Goal: Task Accomplishment & Management: Manage account settings

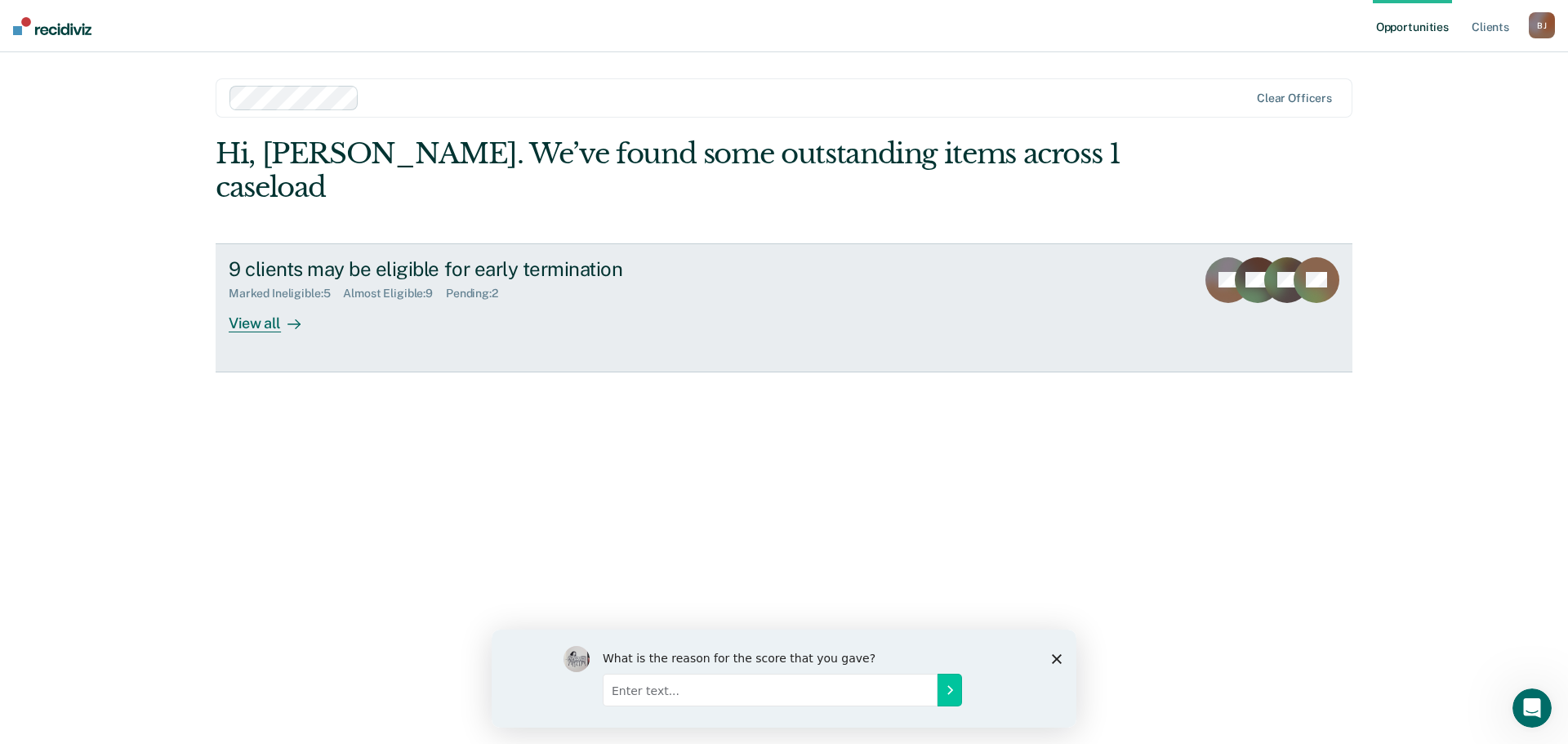
click at [266, 301] on div "View all" at bounding box center [274, 316] width 92 height 32
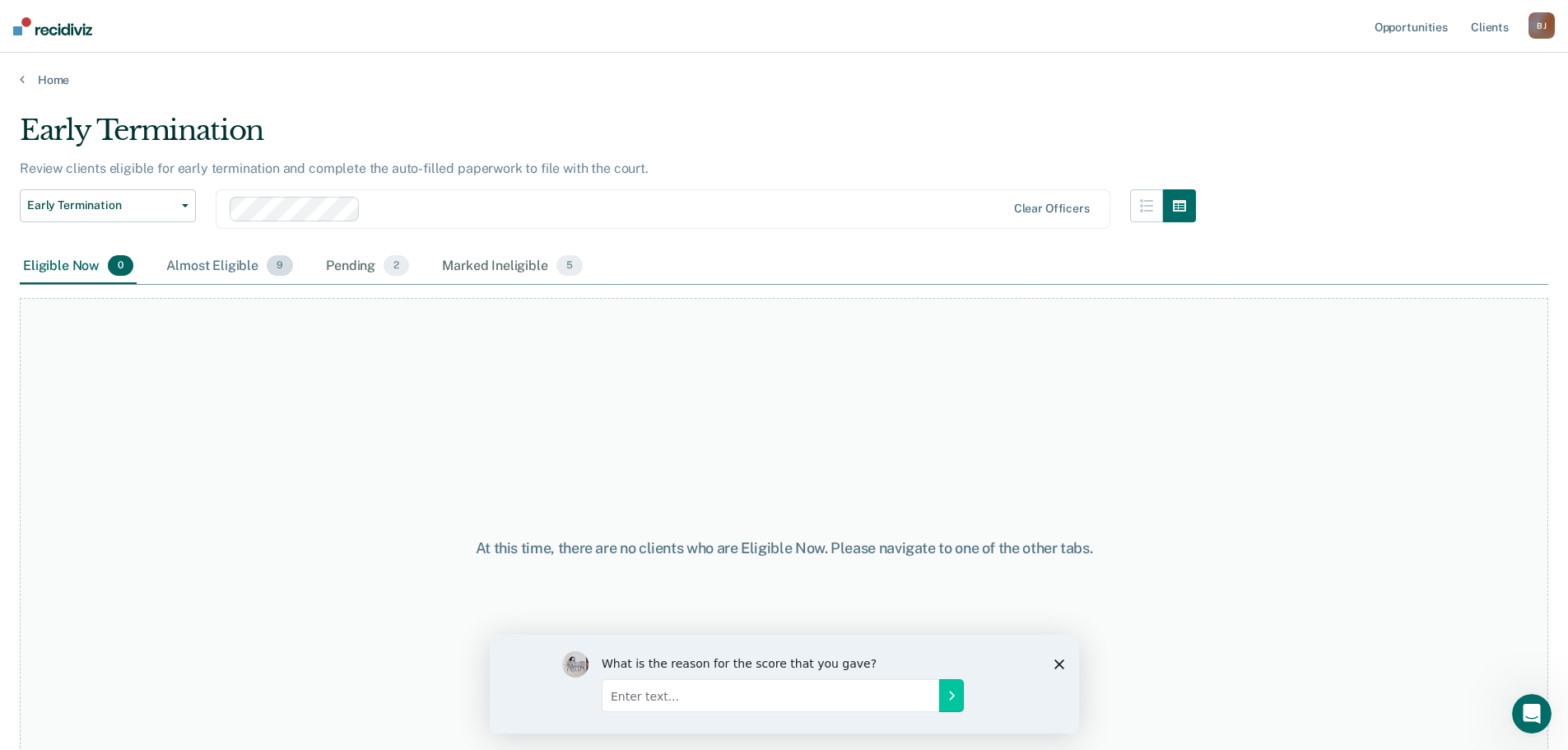
click at [267, 263] on span "9" at bounding box center [280, 266] width 26 height 21
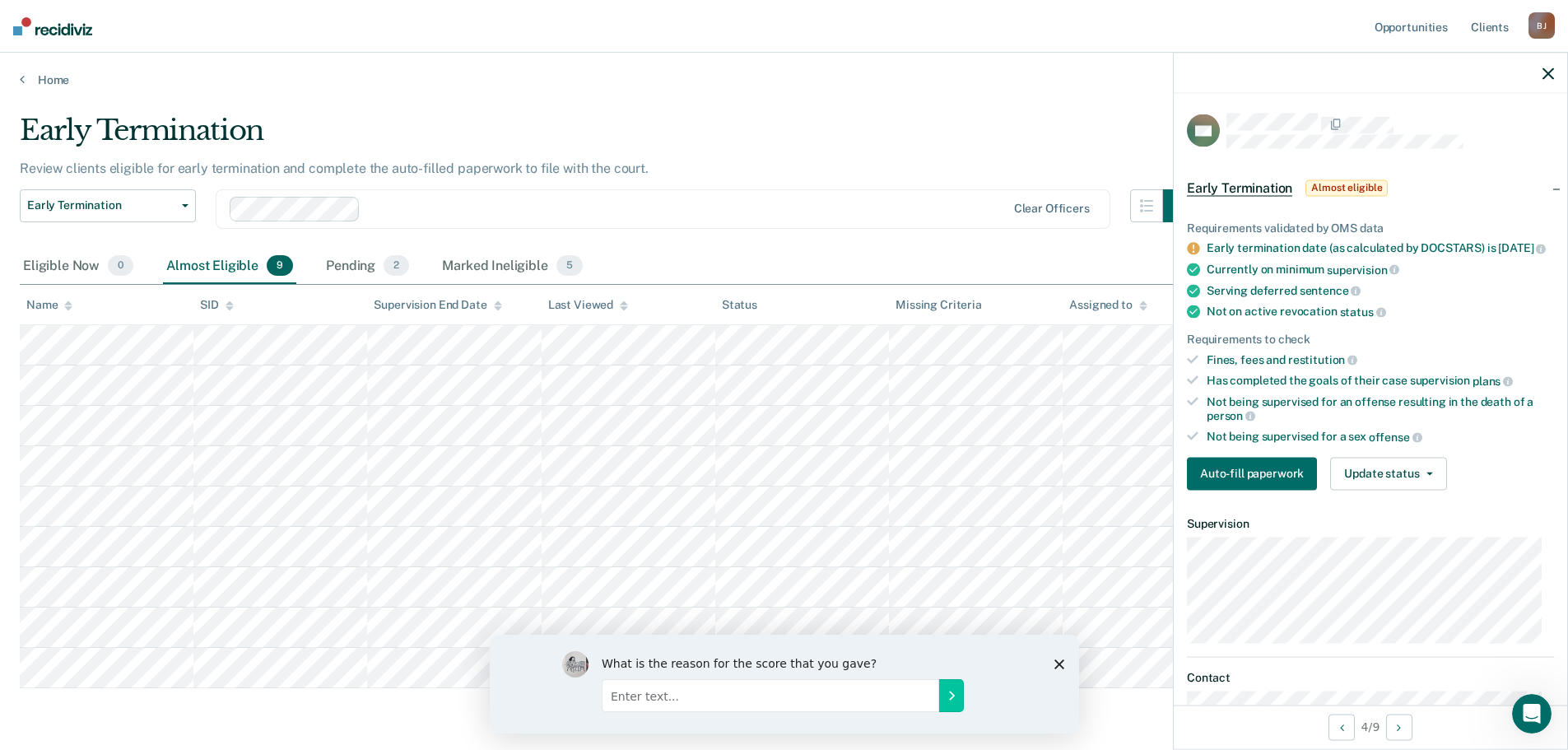
scroll to position [100, 0]
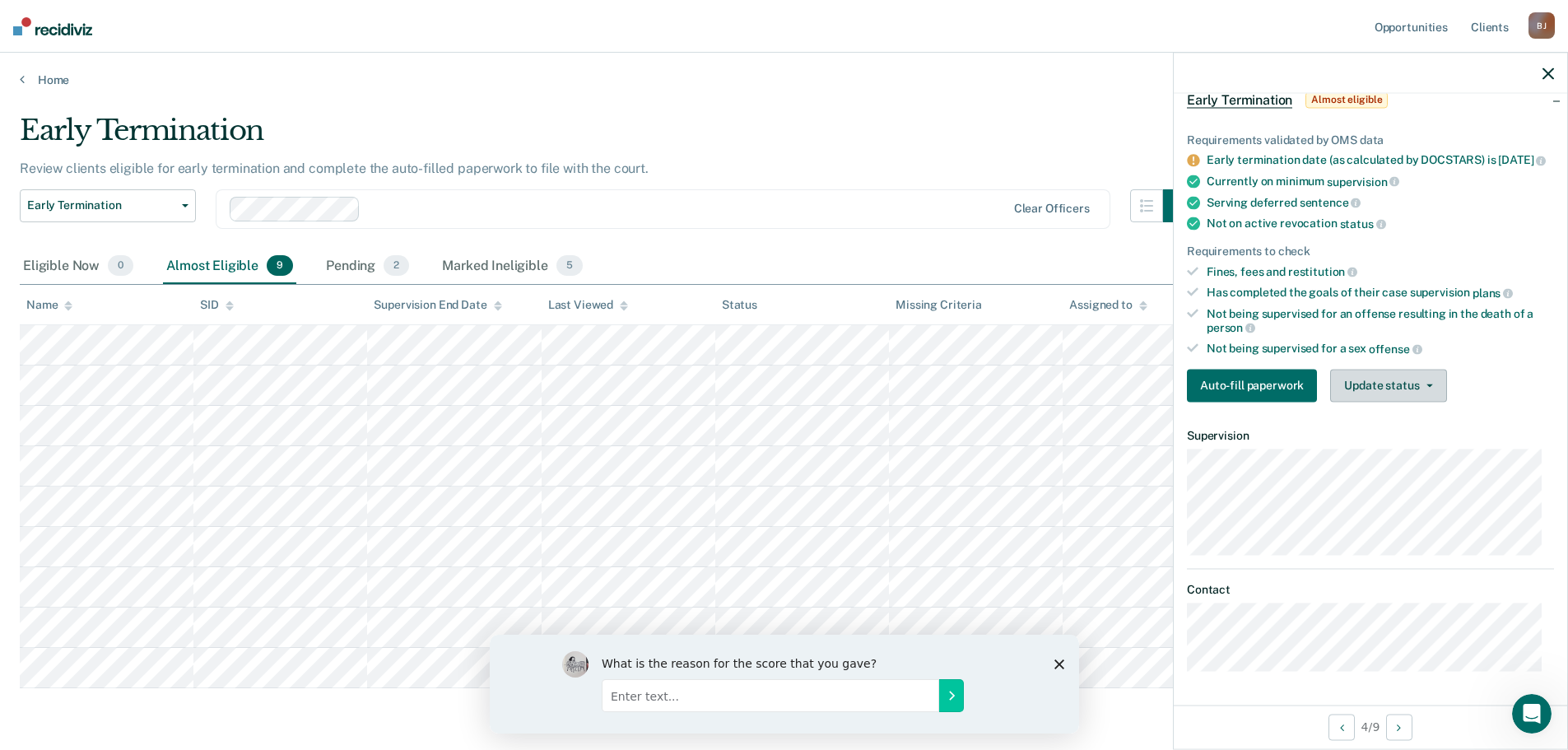
click at [1350, 377] on button "Update status" at bounding box center [1388, 386] width 116 height 33
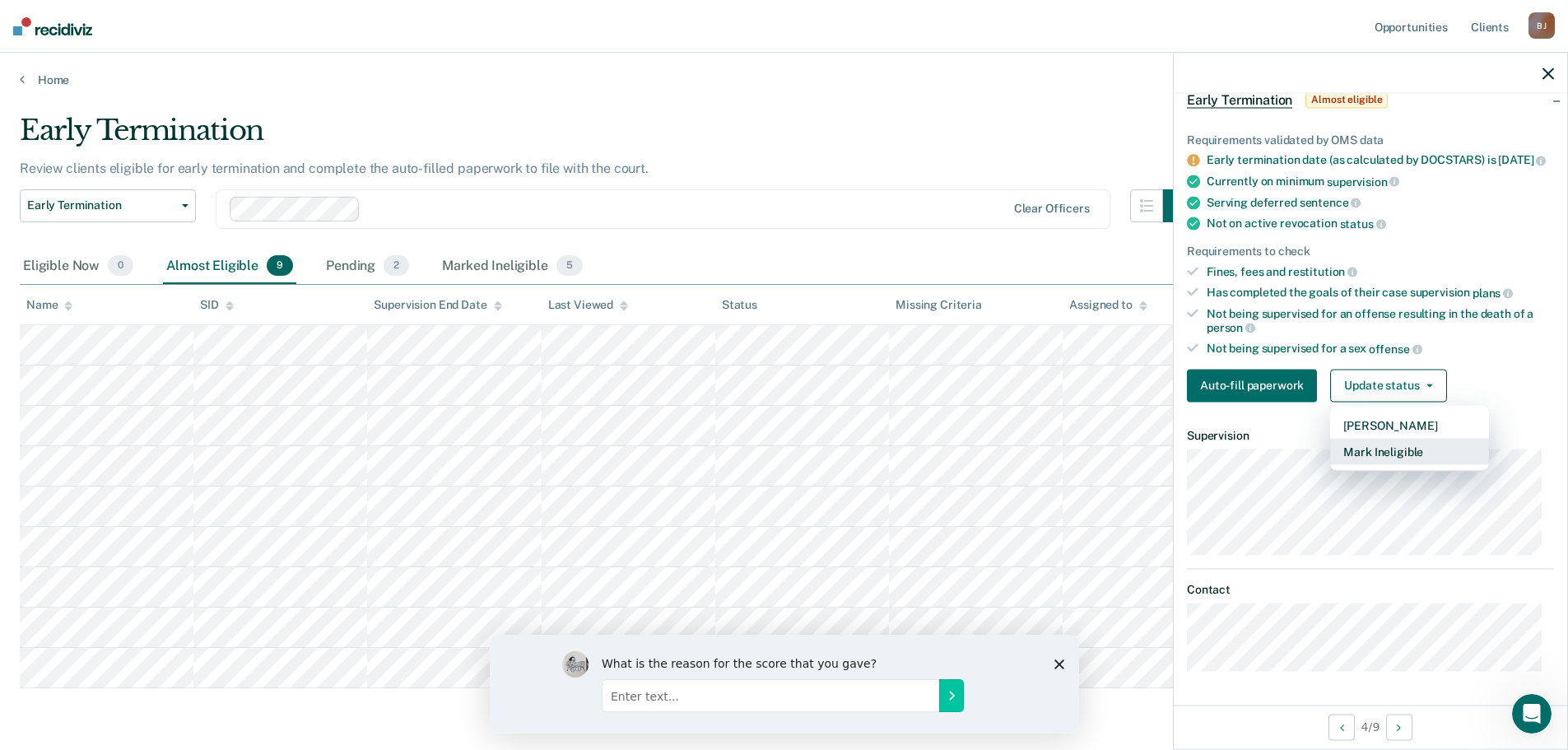
click at [1366, 458] on button "Mark Ineligible" at bounding box center [1409, 451] width 159 height 26
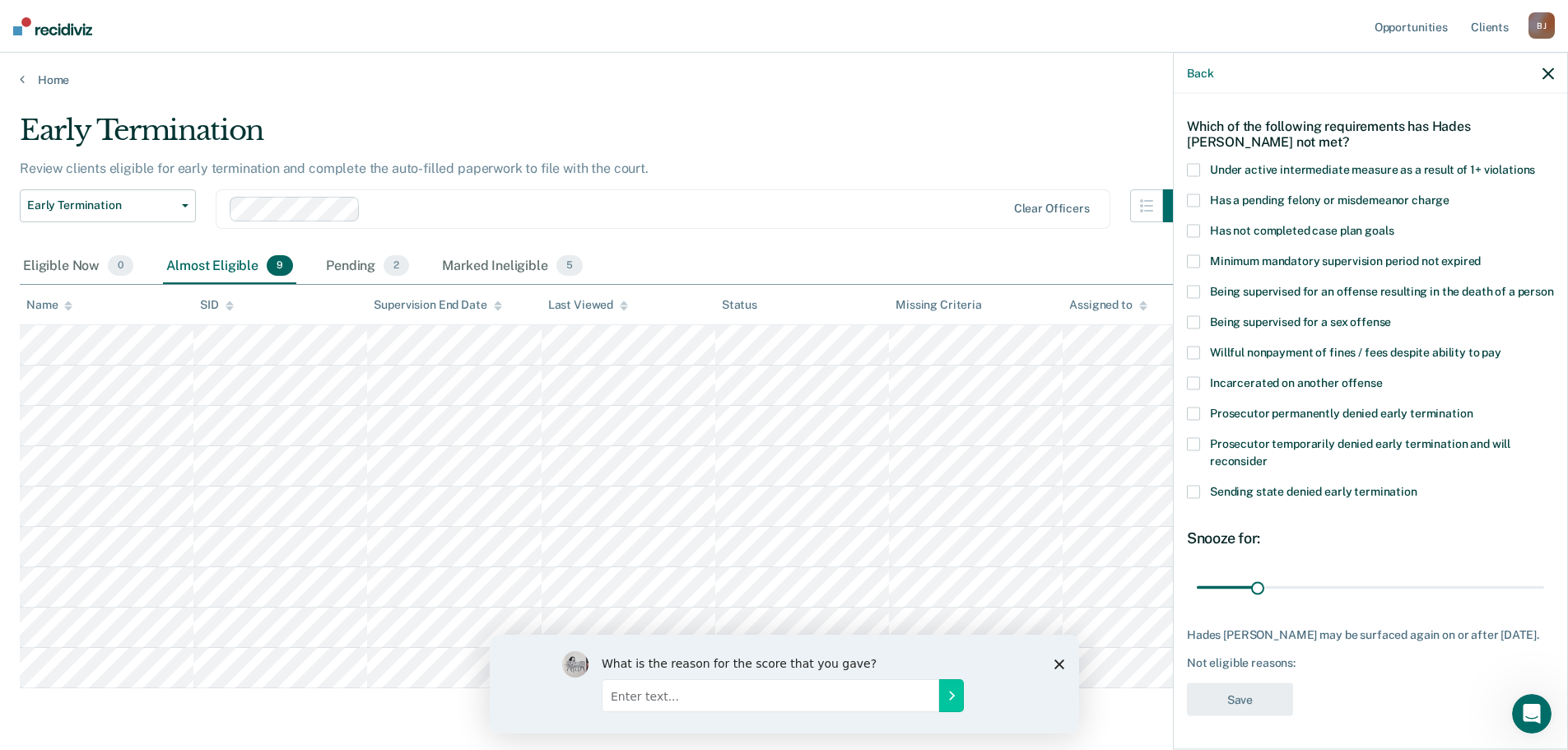
scroll to position [86, 0]
click at [1194, 224] on span at bounding box center [1194, 230] width 13 height 13
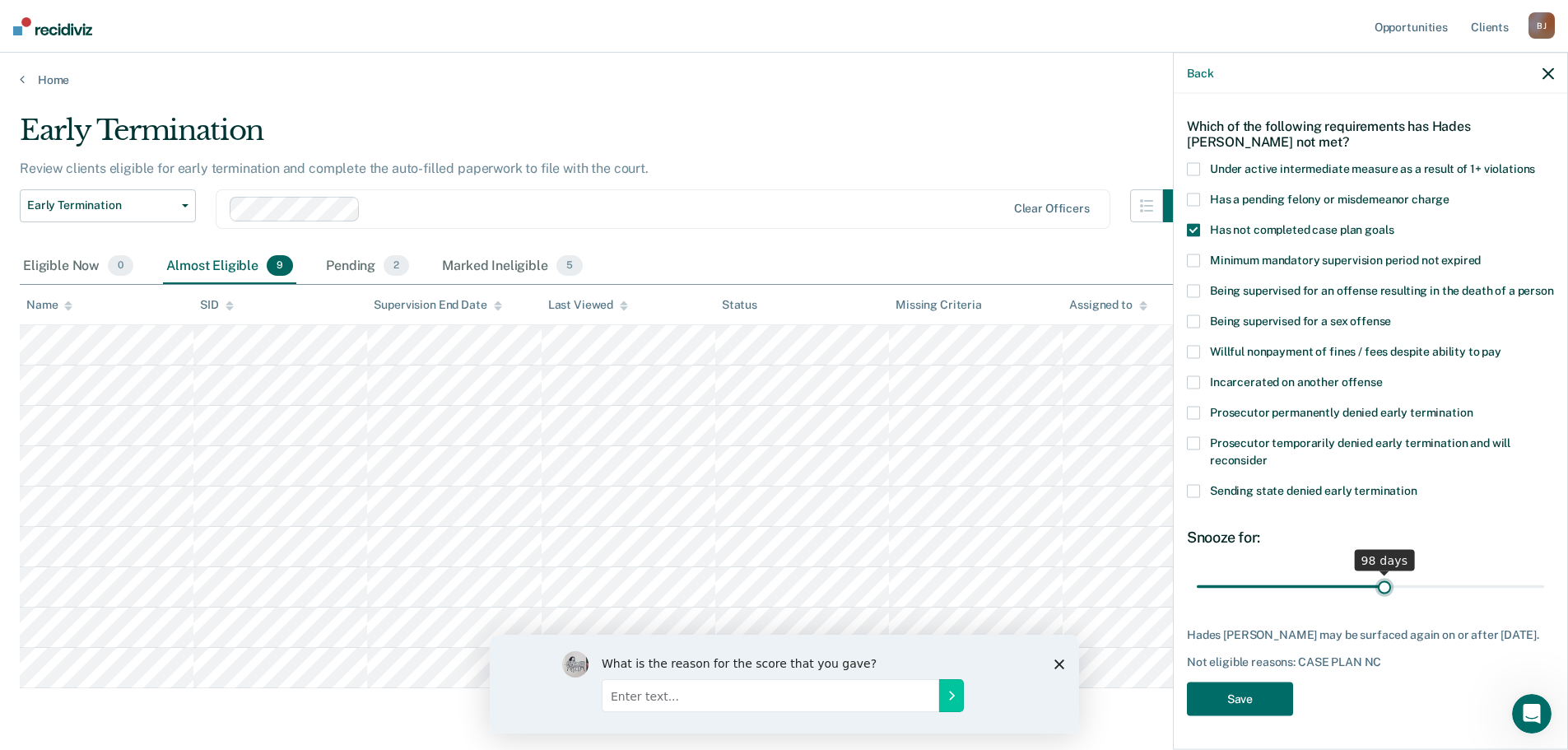
click at [1377, 581] on input "range" at bounding box center [1371, 586] width 348 height 29
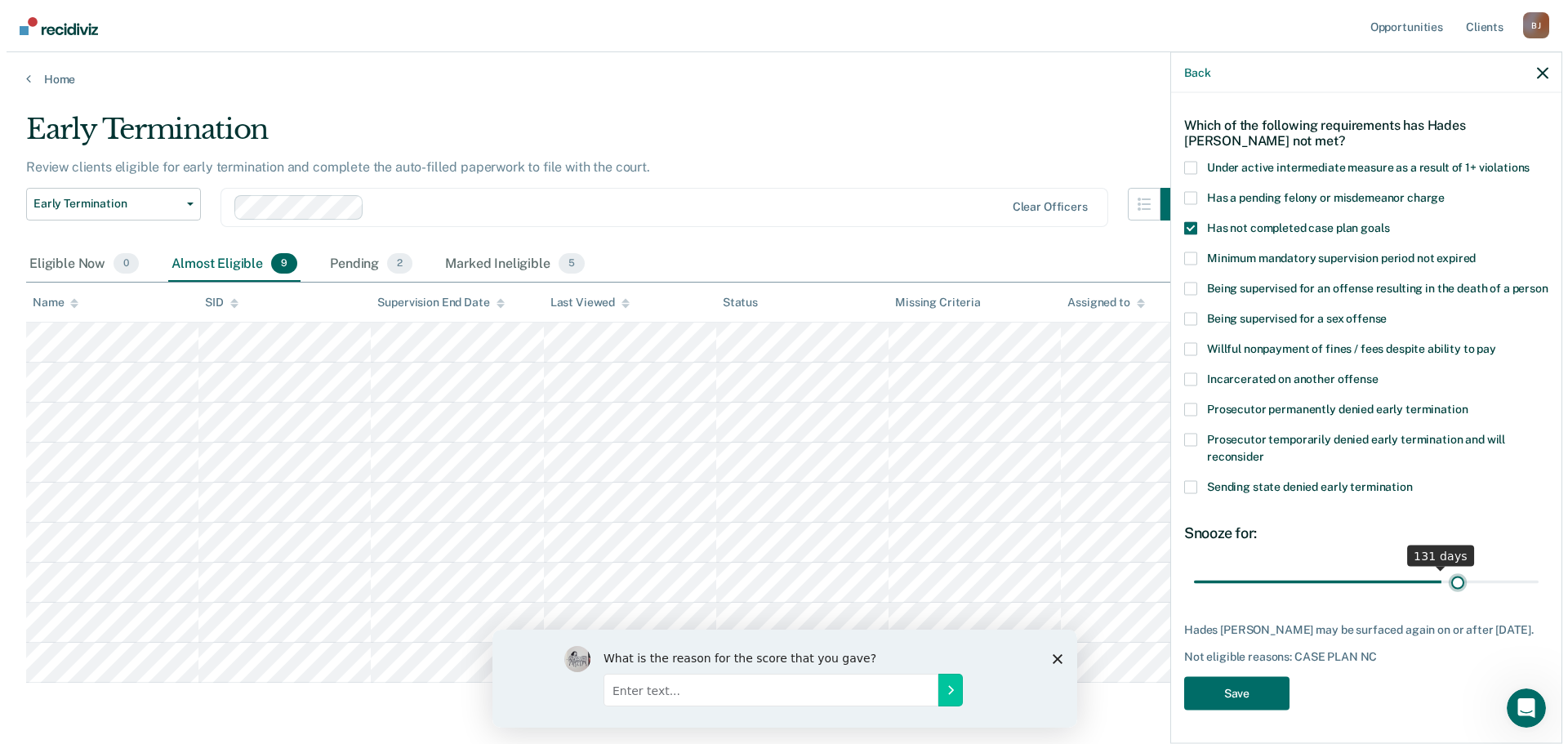
scroll to position [71, 0]
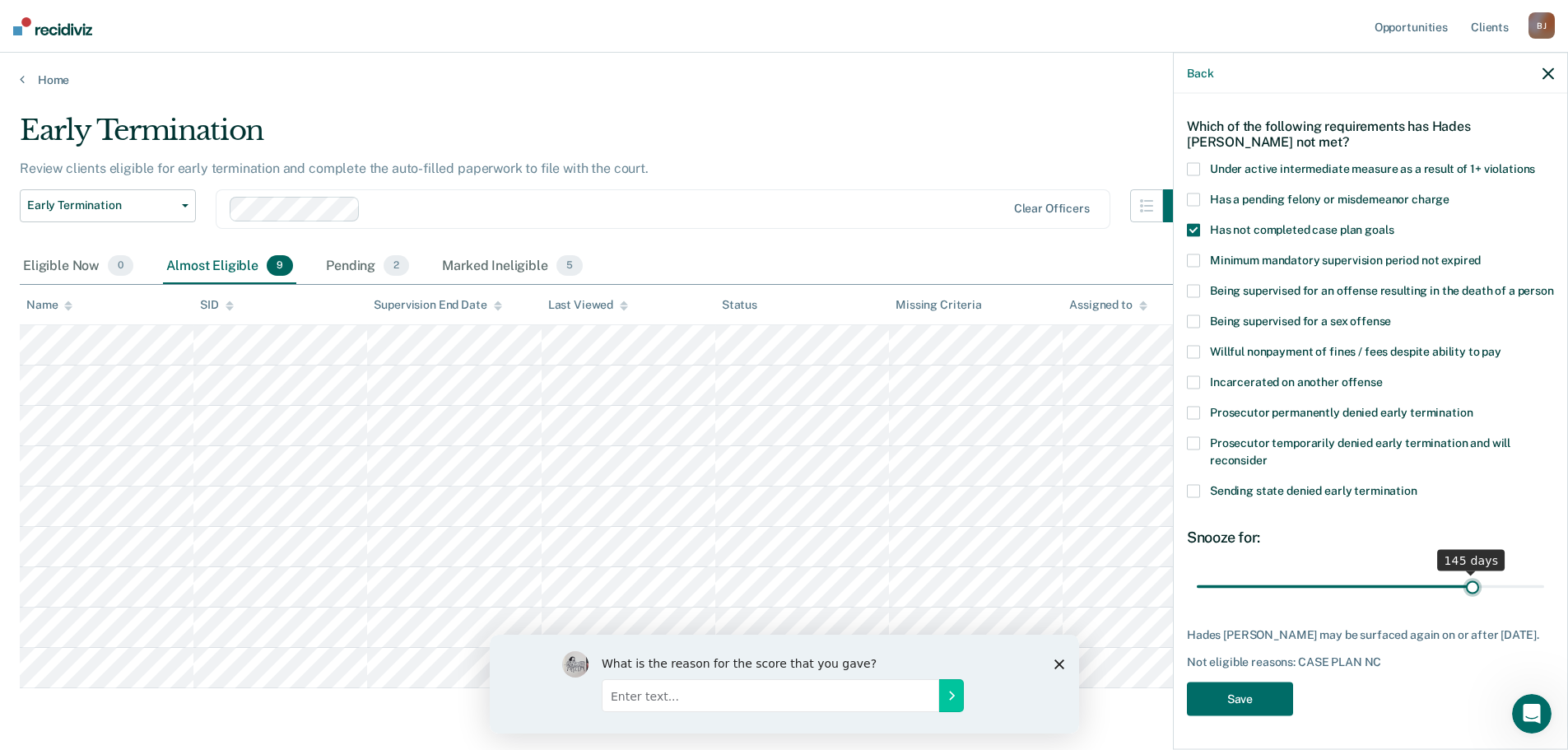
drag, startPoint x: 1380, startPoint y: 581, endPoint x: 1462, endPoint y: 599, distance: 84.0
type input "145"
click at [1462, 599] on input "range" at bounding box center [1371, 586] width 348 height 29
click at [1244, 691] on button "Save" at bounding box center [1240, 700] width 107 height 34
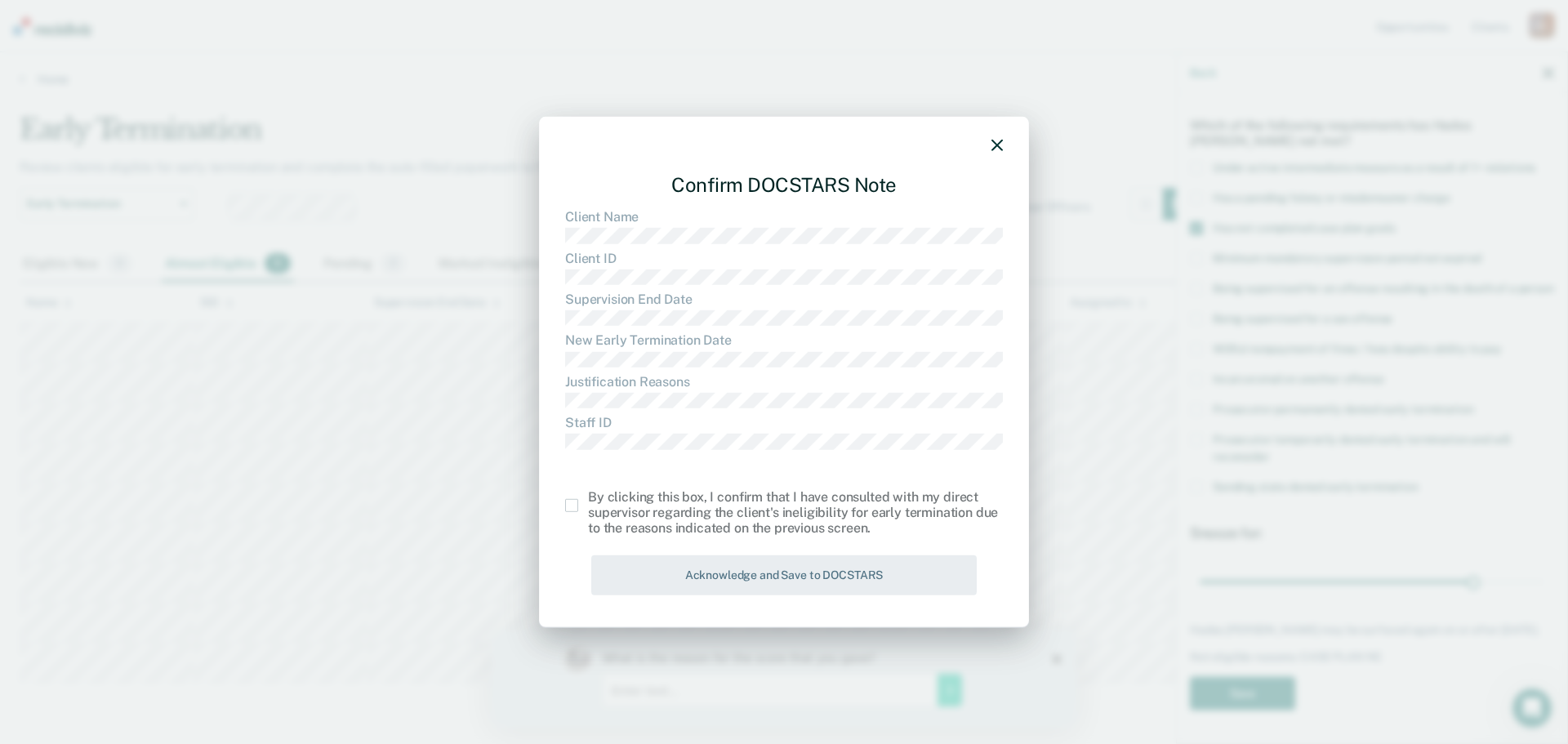
click at [575, 501] on span at bounding box center [572, 506] width 13 height 13
click at [588, 499] on input "checkbox" at bounding box center [588, 499] width 0 height 0
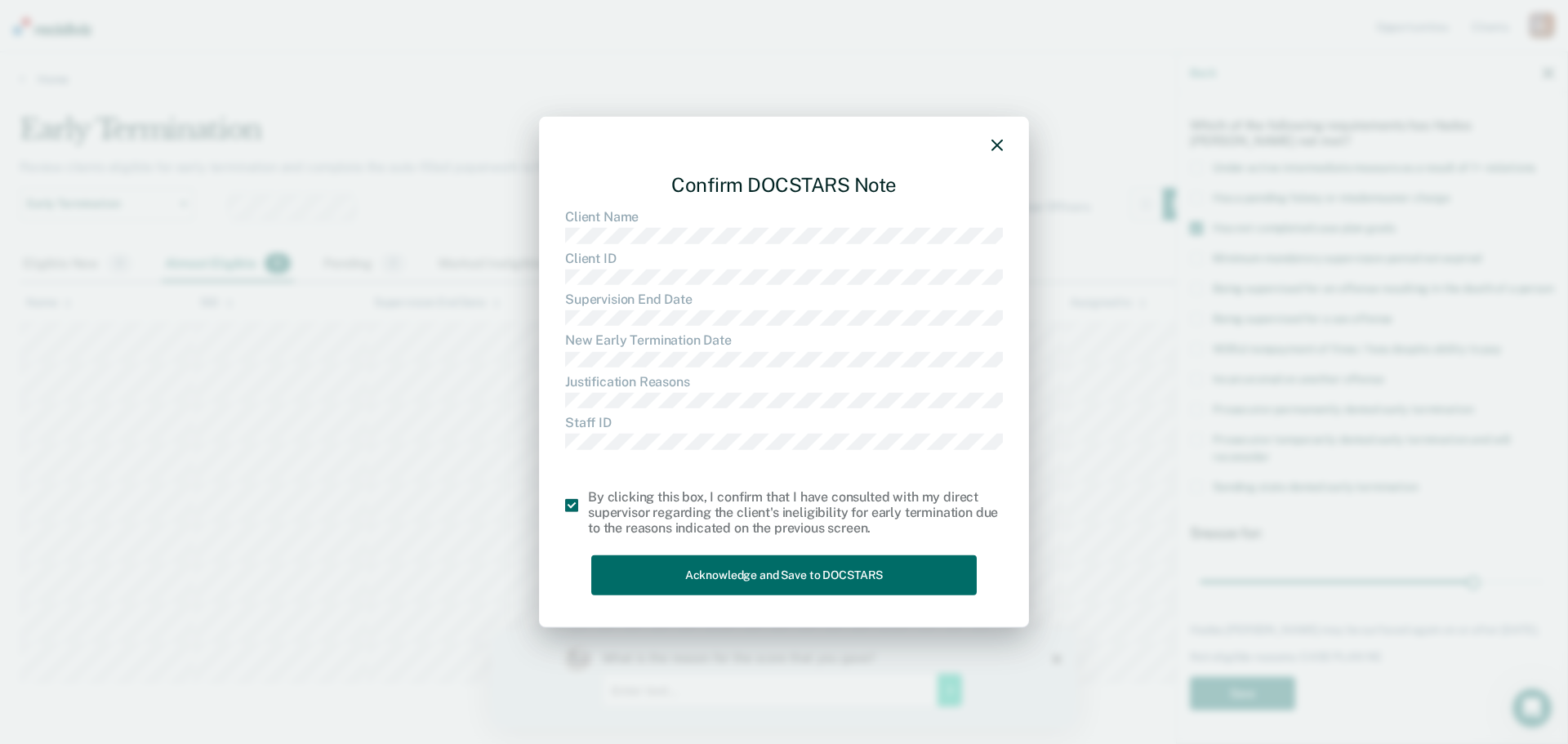
click at [611, 533] on div "By clicking this box, I confirm that I have consulted with my direct supervisor…" at bounding box center [795, 512] width 415 height 48
click at [636, 568] on button "Acknowledge and Save to DOCSTARS" at bounding box center [784, 575] width 386 height 40
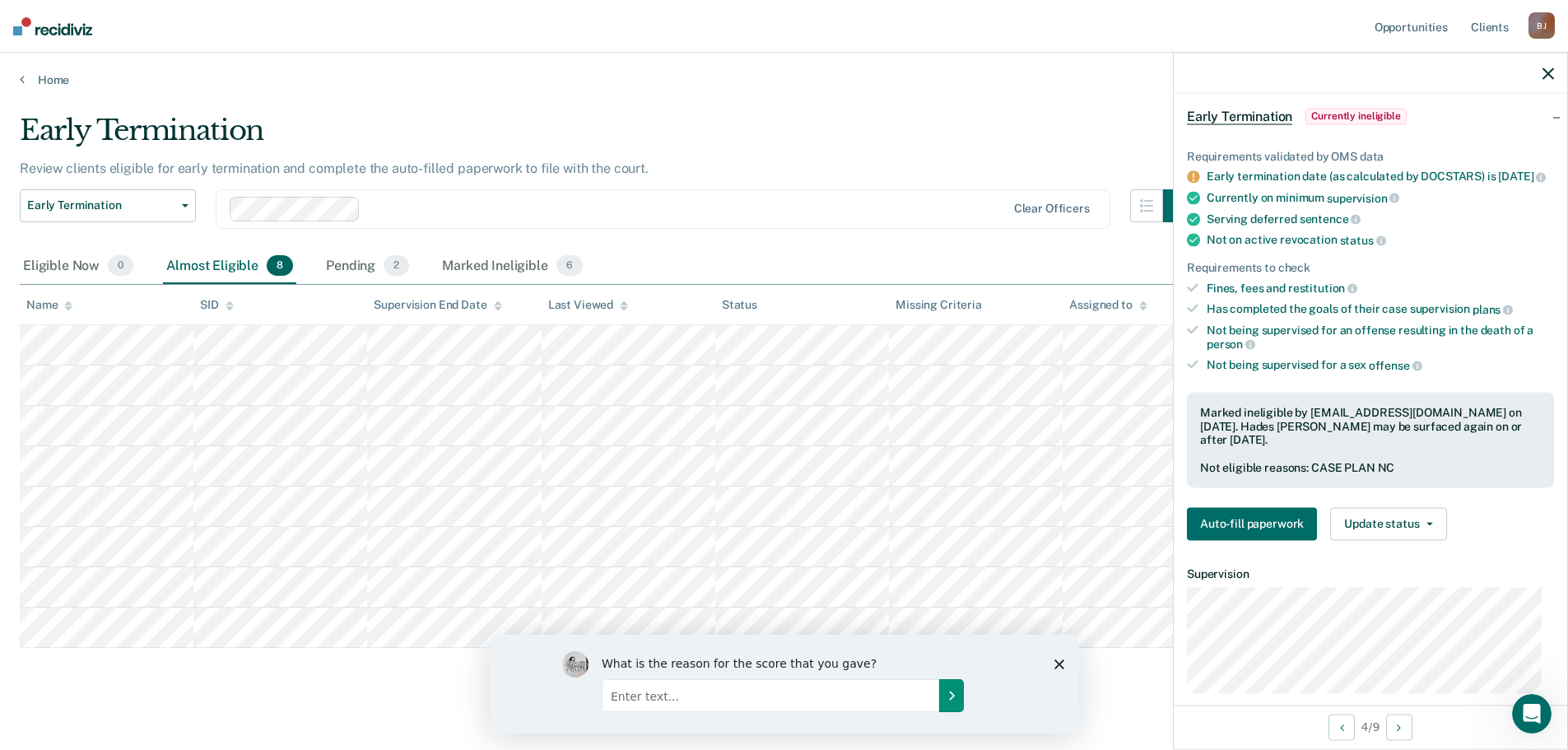
click at [951, 700] on icon "Submit your response" at bounding box center [951, 695] width 13 height 13
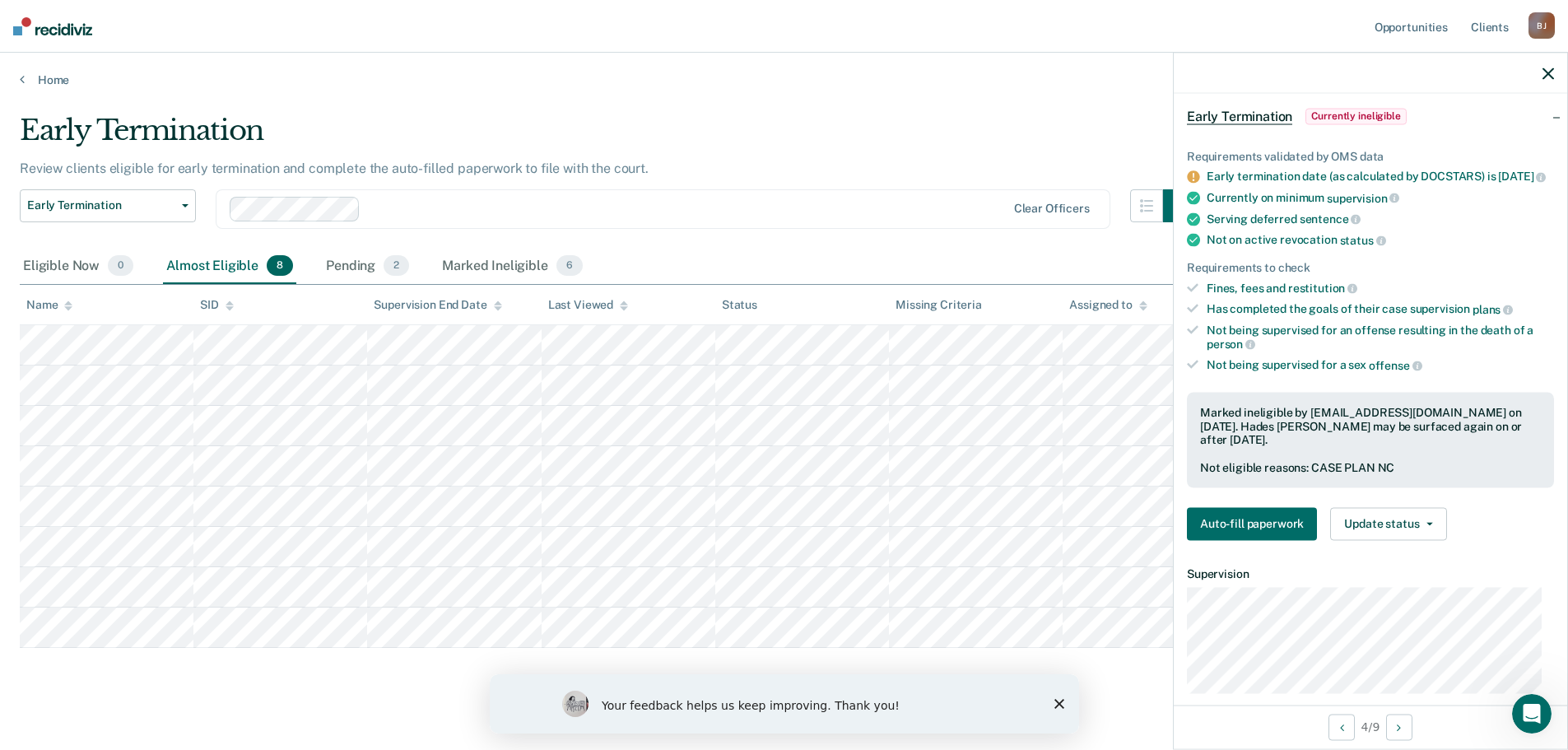
click at [1054, 702] on icon "Close survey" at bounding box center [1059, 704] width 10 height 10
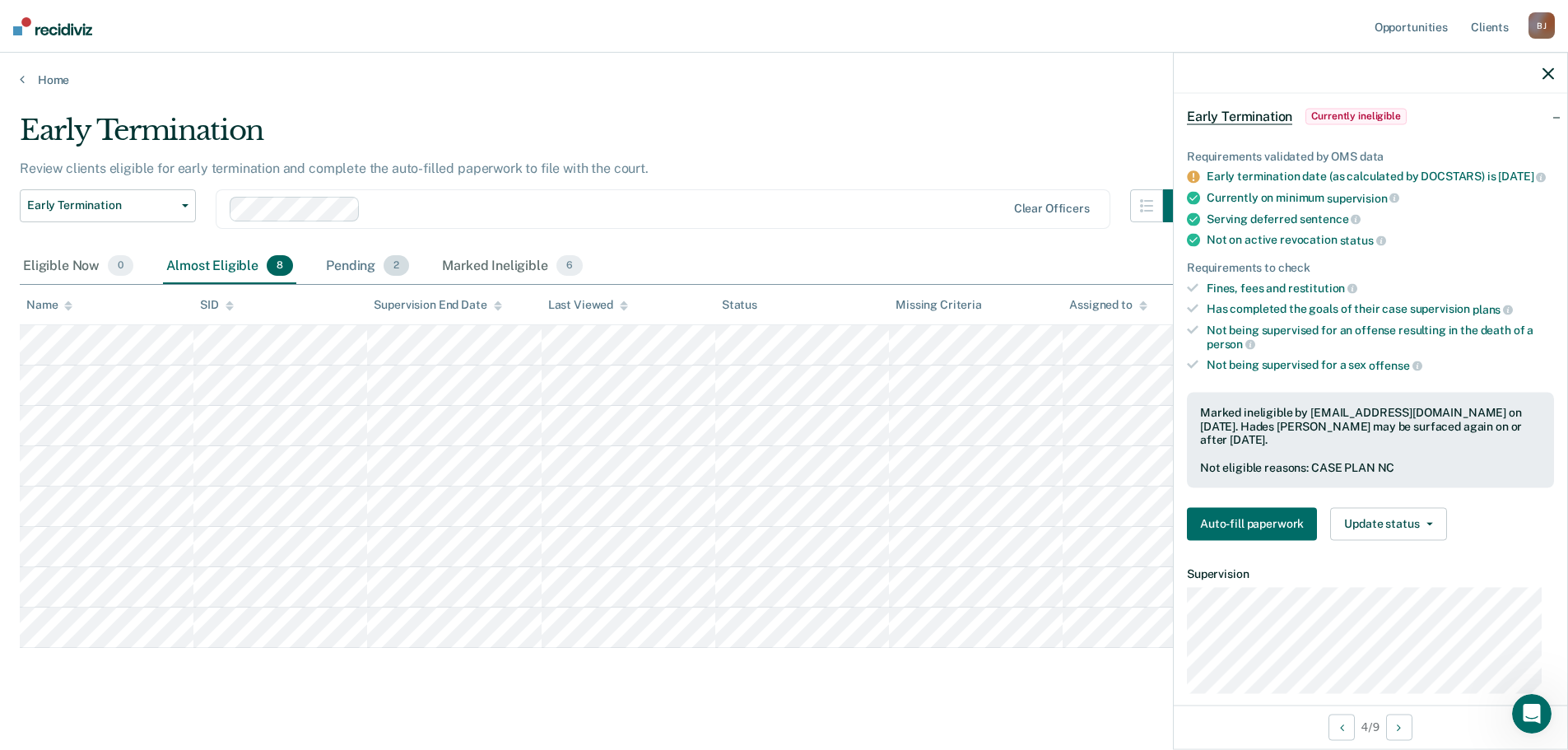
click at [386, 263] on span "2" at bounding box center [396, 266] width 26 height 21
